Goal: Task Accomplishment & Management: Manage account settings

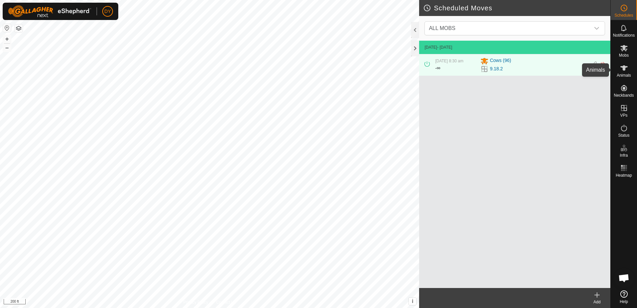
click at [624, 69] on icon at bounding box center [623, 67] width 7 height 5
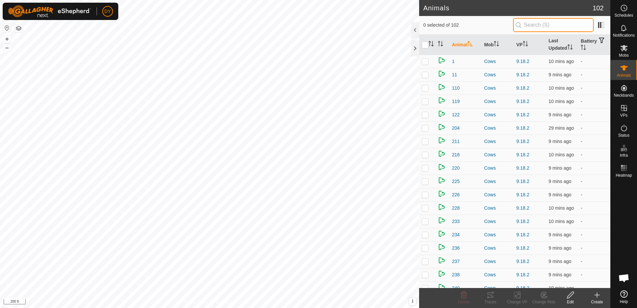
click at [534, 27] on input "text" at bounding box center [553, 25] width 81 height 14
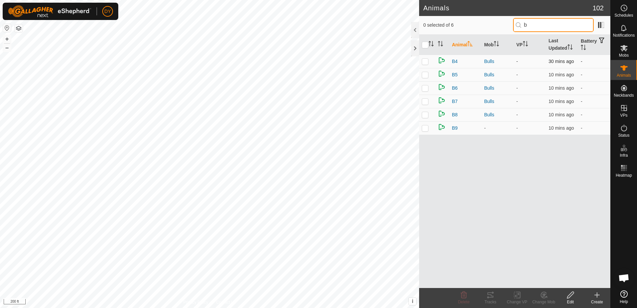
type input "b"
click at [426, 62] on p-checkbox at bounding box center [425, 61] width 7 height 5
checkbox input "true"
click at [426, 88] on p-checkbox at bounding box center [425, 87] width 7 height 5
checkbox input "true"
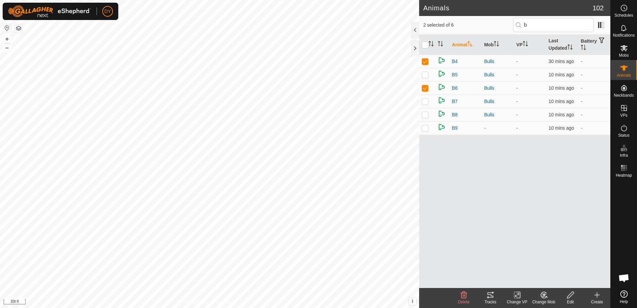
click at [463, 297] on icon at bounding box center [464, 295] width 6 height 7
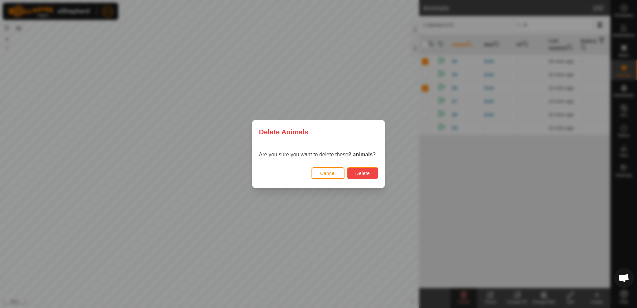
click at [357, 174] on span "Delete" at bounding box center [363, 173] width 14 height 5
